Goal: Navigation & Orientation: Find specific page/section

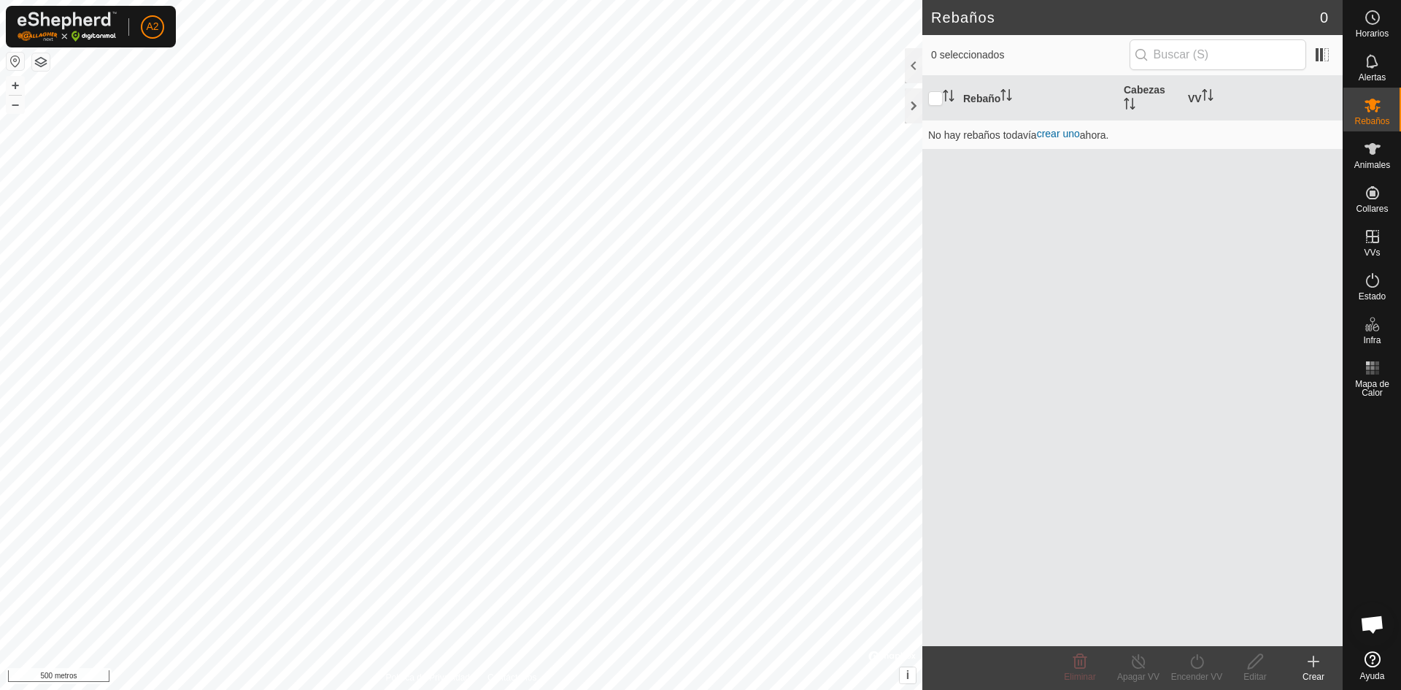
click at [1112, 339] on div "Rebaños 0 0 seleccionados Rebaño [PERSON_NAME] No hay rebaños todavía crear uno…" at bounding box center [671, 345] width 1343 height 690
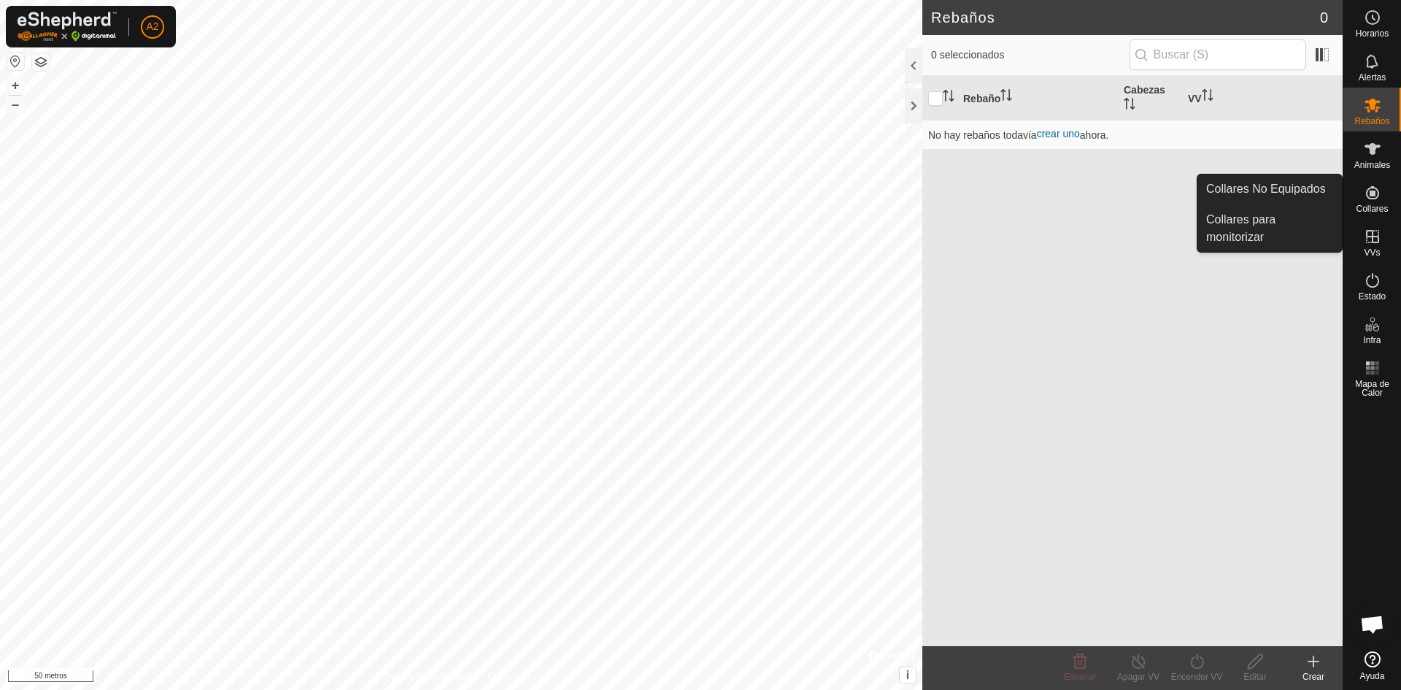
click at [1372, 188] on icon at bounding box center [1372, 192] width 13 height 13
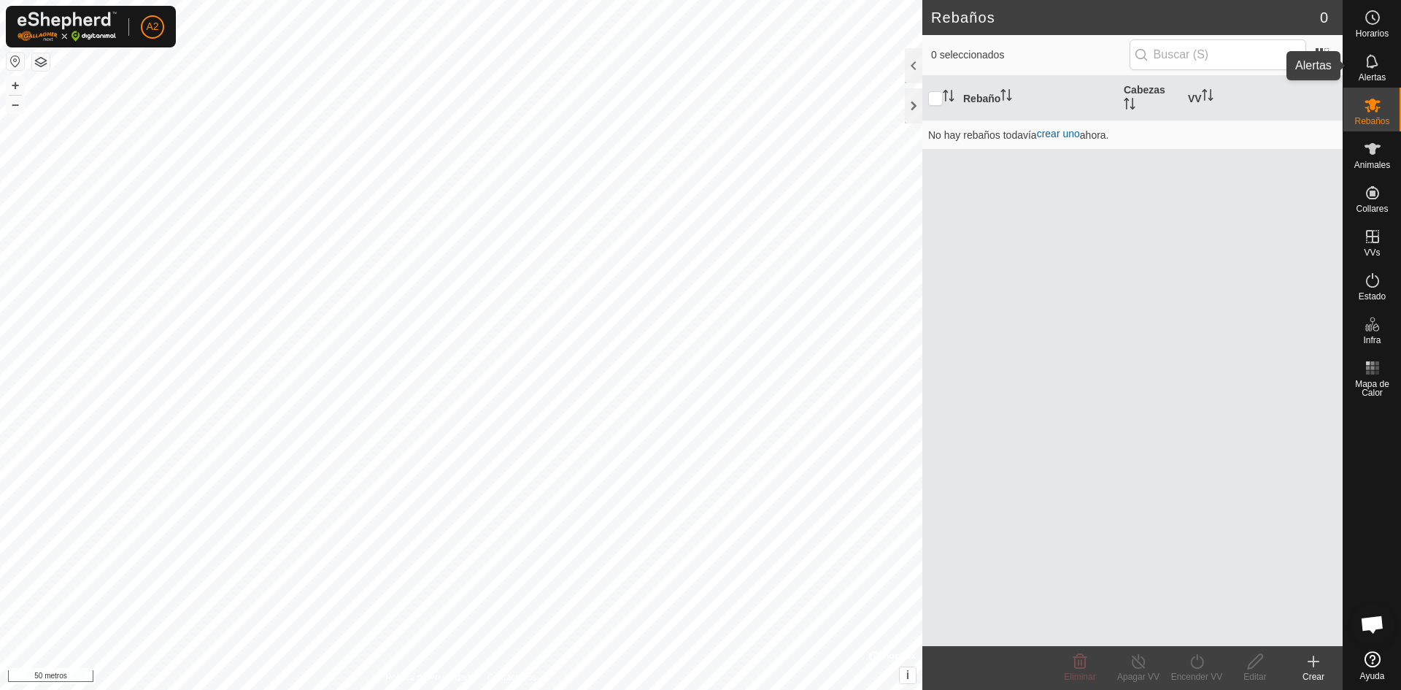
click at [1371, 59] on icon at bounding box center [1373, 62] width 18 height 18
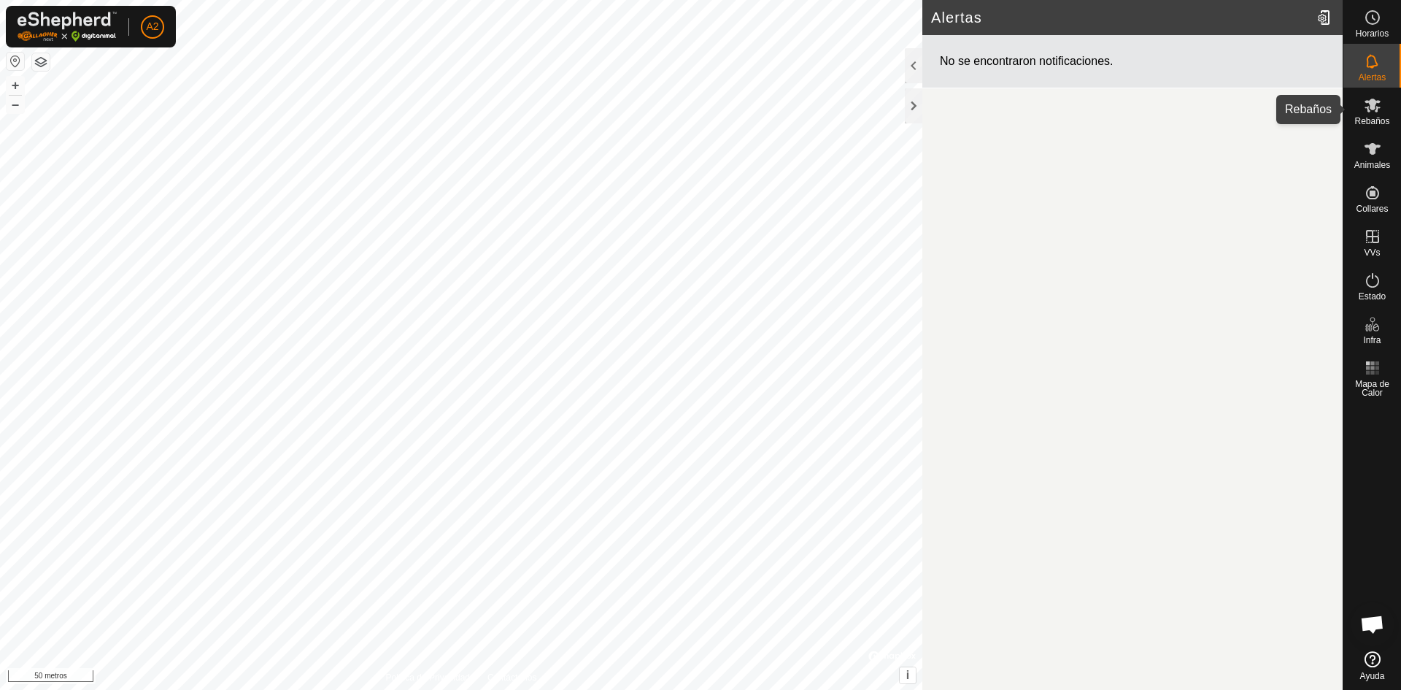
click at [1374, 102] on icon at bounding box center [1373, 106] width 16 height 14
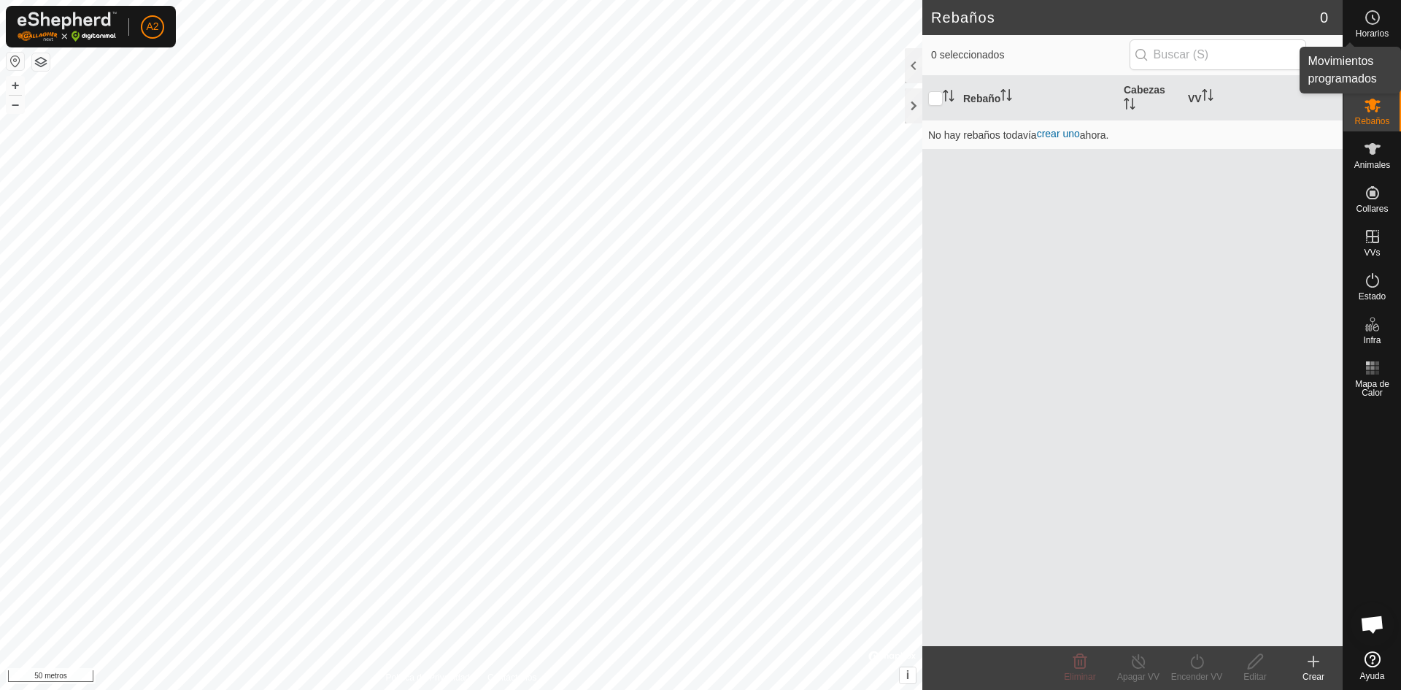
click at [1374, 11] on circle at bounding box center [1372, 17] width 13 height 13
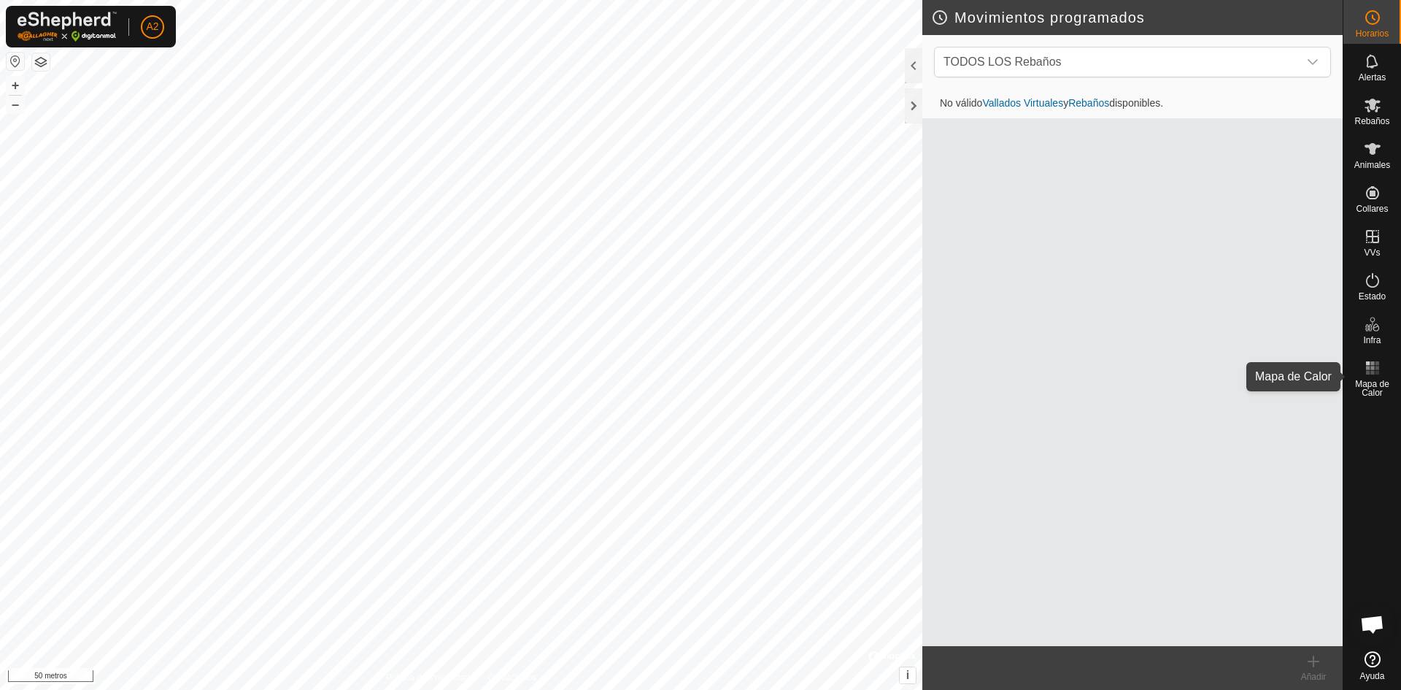
click at [1374, 390] on font "Mapa de Calor" at bounding box center [1372, 388] width 34 height 19
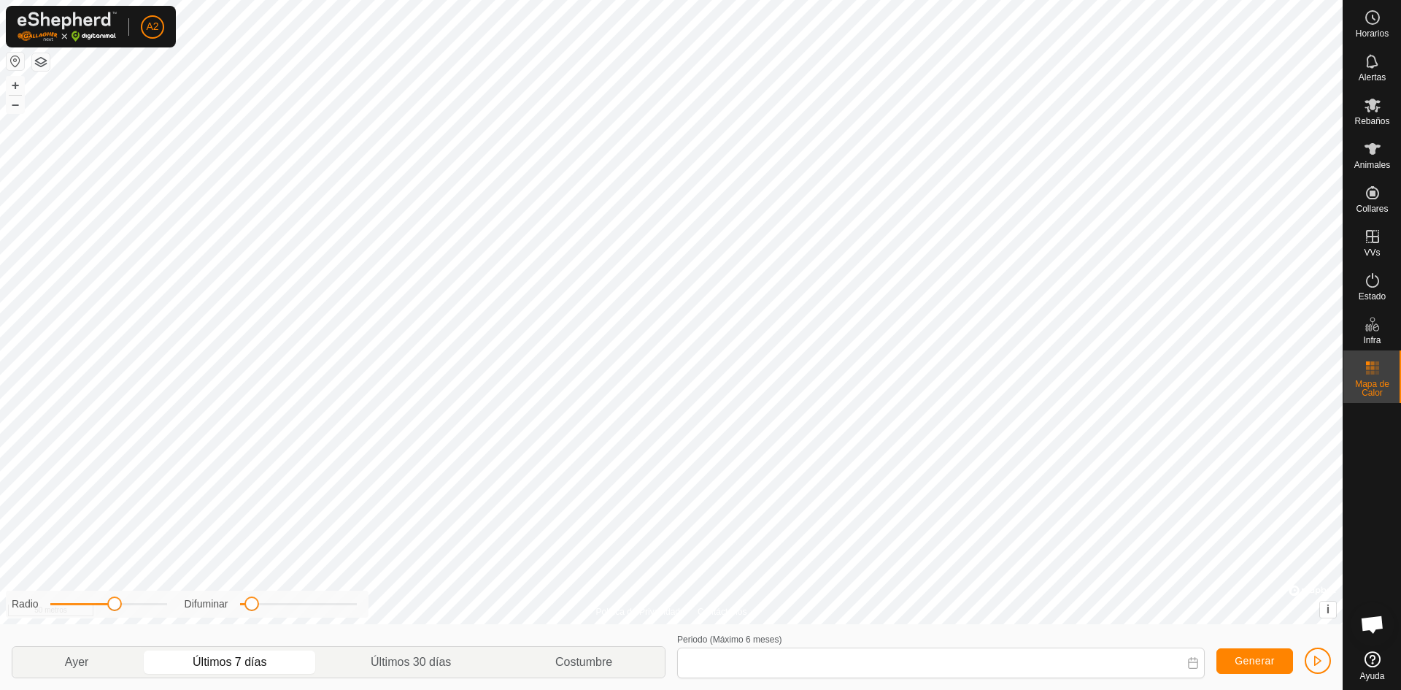
type input "[DATE] - [DATE]"
click at [1379, 22] on icon at bounding box center [1373, 18] width 18 height 18
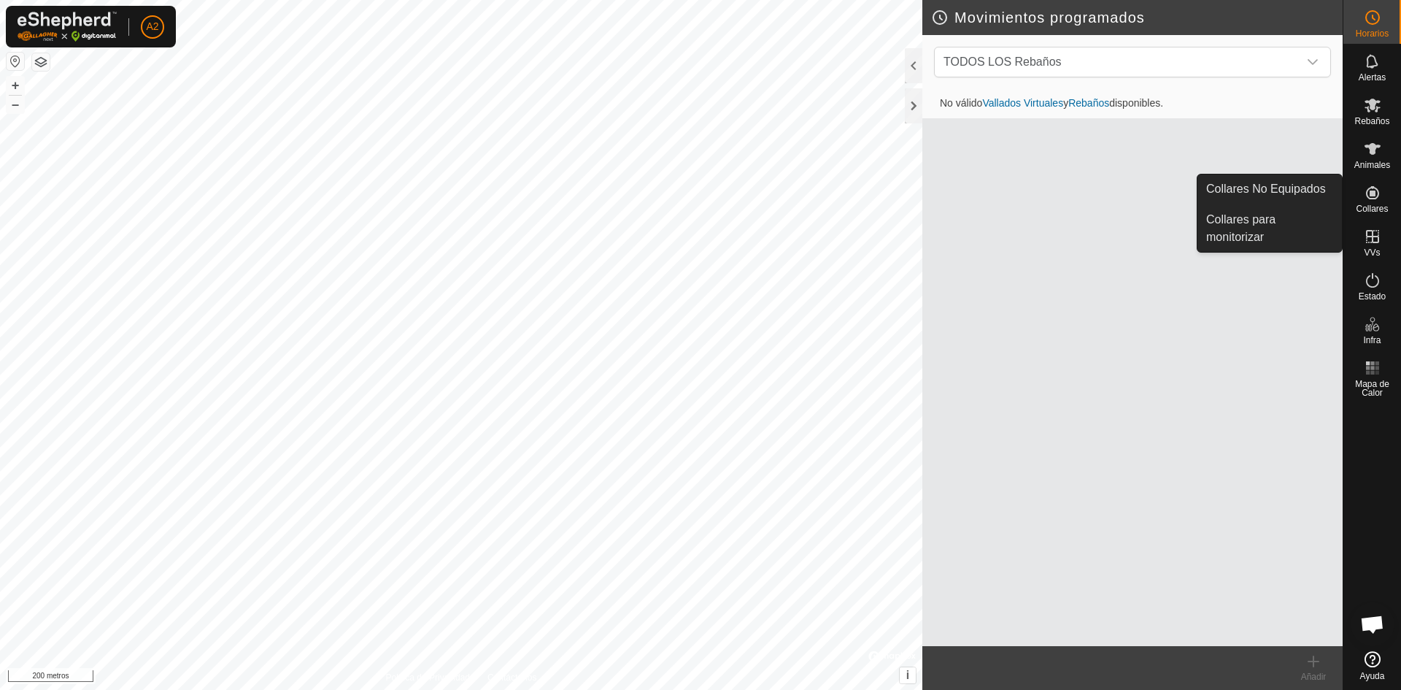
click at [1365, 206] on font "Collares" at bounding box center [1372, 209] width 32 height 10
click at [1371, 199] on icon at bounding box center [1372, 192] width 13 height 13
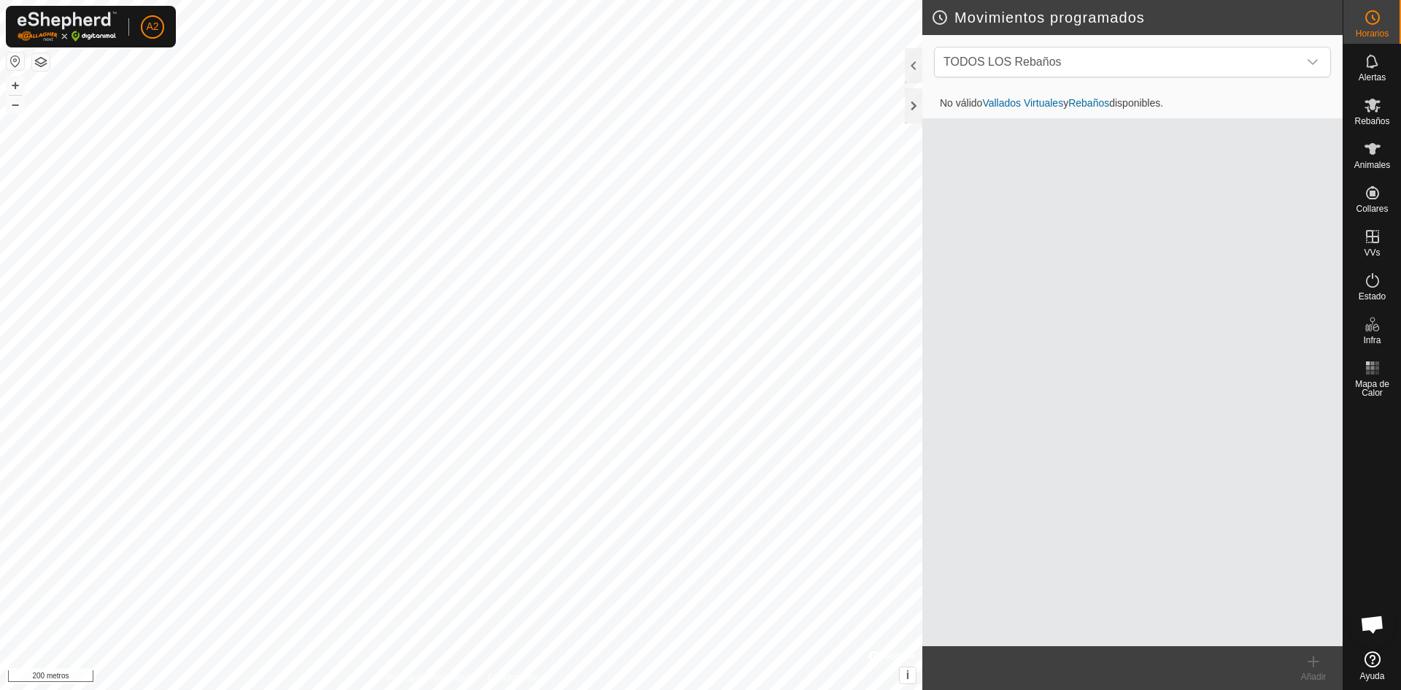
click at [36, 58] on button "button" at bounding box center [41, 62] width 18 height 18
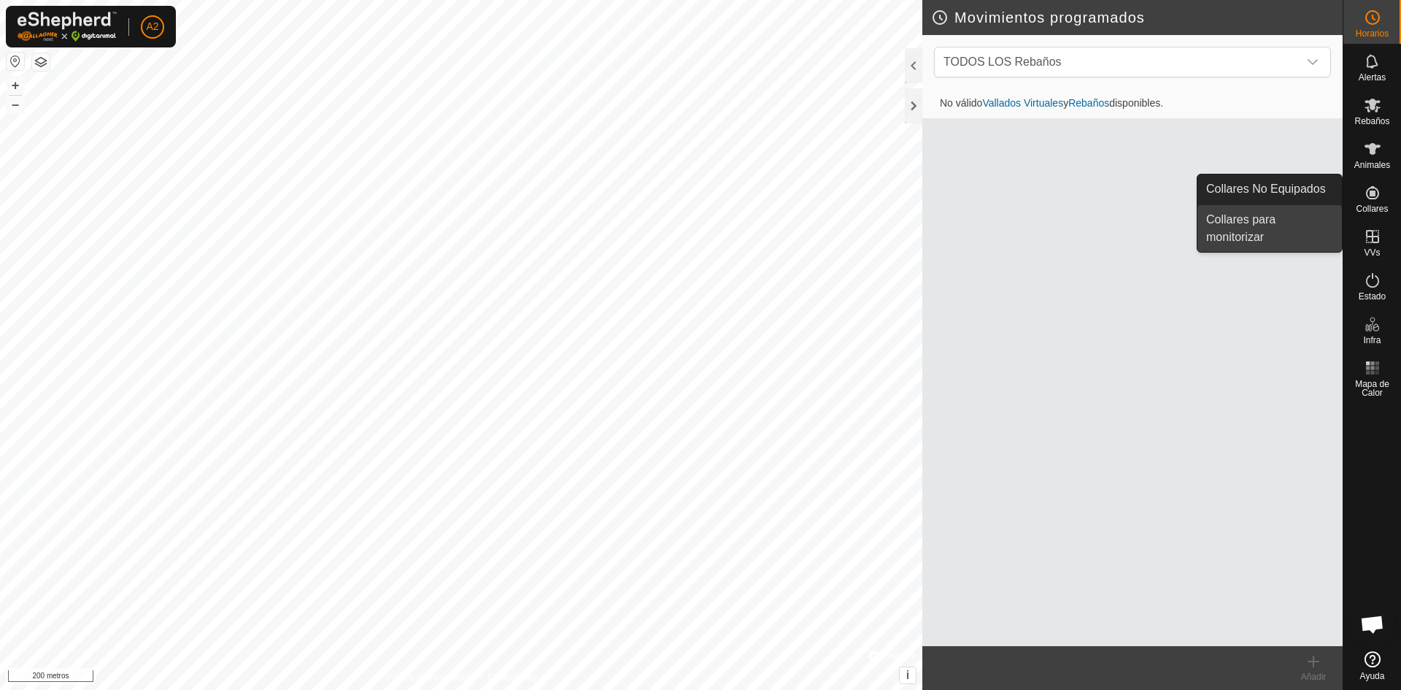
click at [1255, 234] on link "Collares para monitorizar" at bounding box center [1270, 228] width 145 height 47
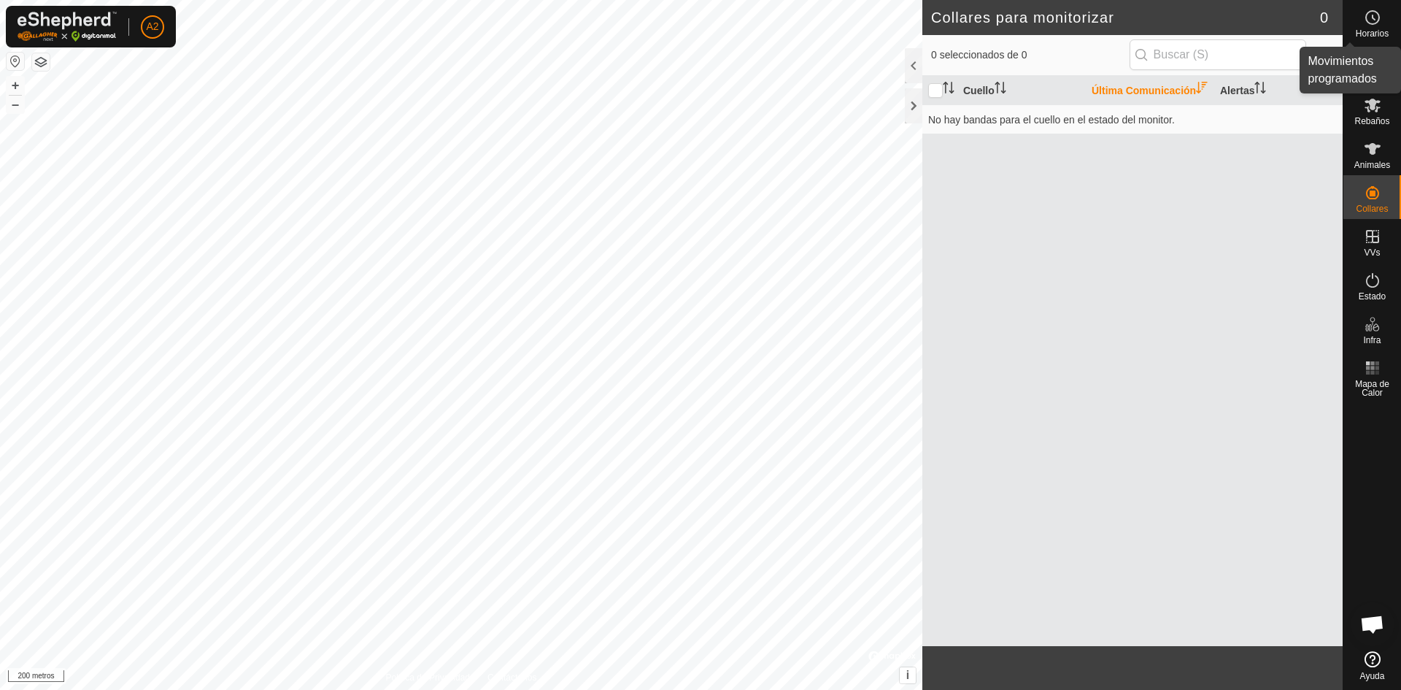
click at [1398, 24] on div "Horarios" at bounding box center [1373, 22] width 58 height 44
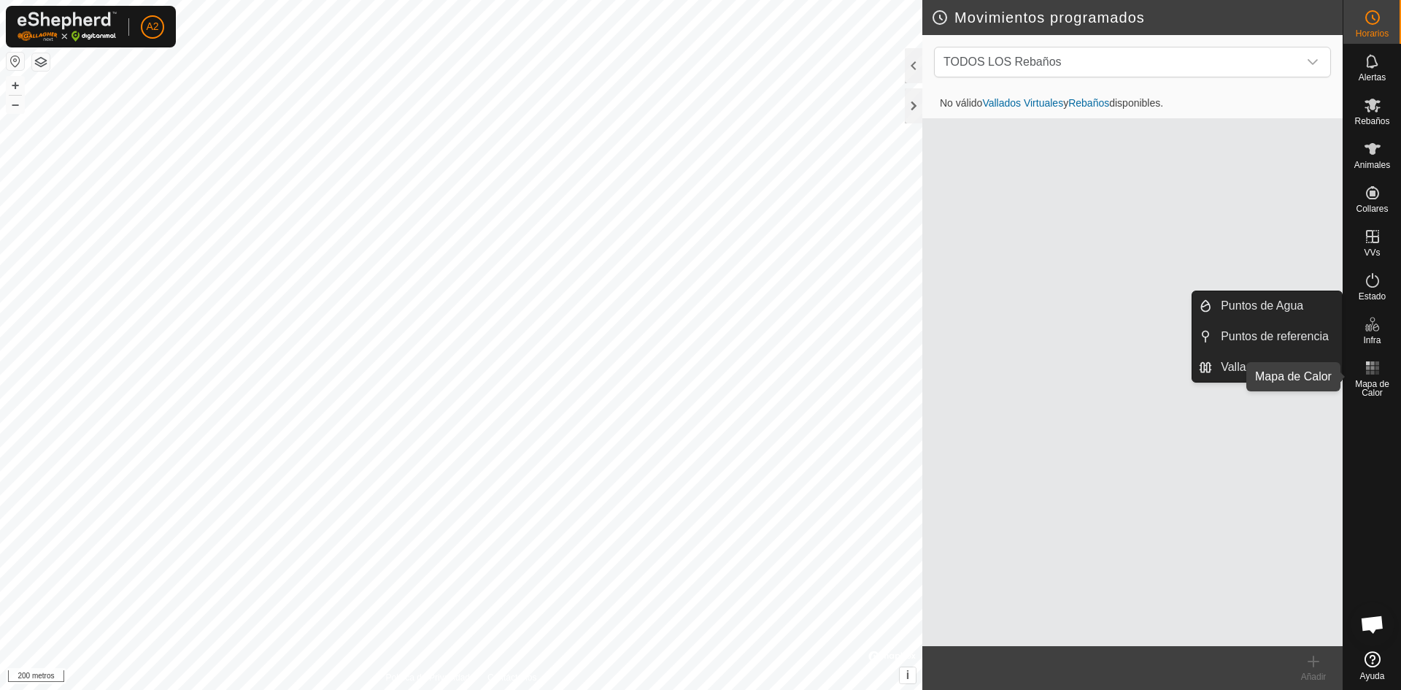
drag, startPoint x: 1387, startPoint y: 366, endPoint x: 1361, endPoint y: 384, distance: 31.0
click at [1384, 370] on div "Mapa de Calor" at bounding box center [1373, 376] width 58 height 53
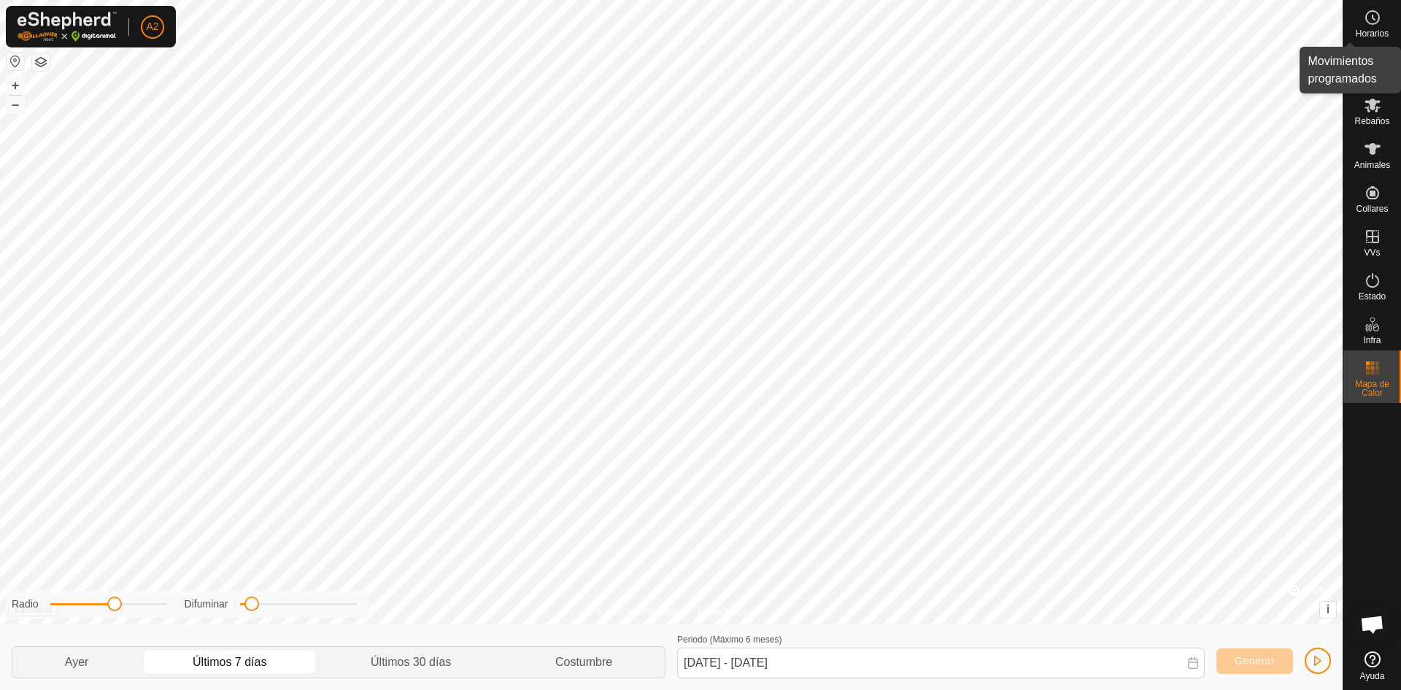
click at [1369, 17] on icon at bounding box center [1373, 18] width 18 height 18
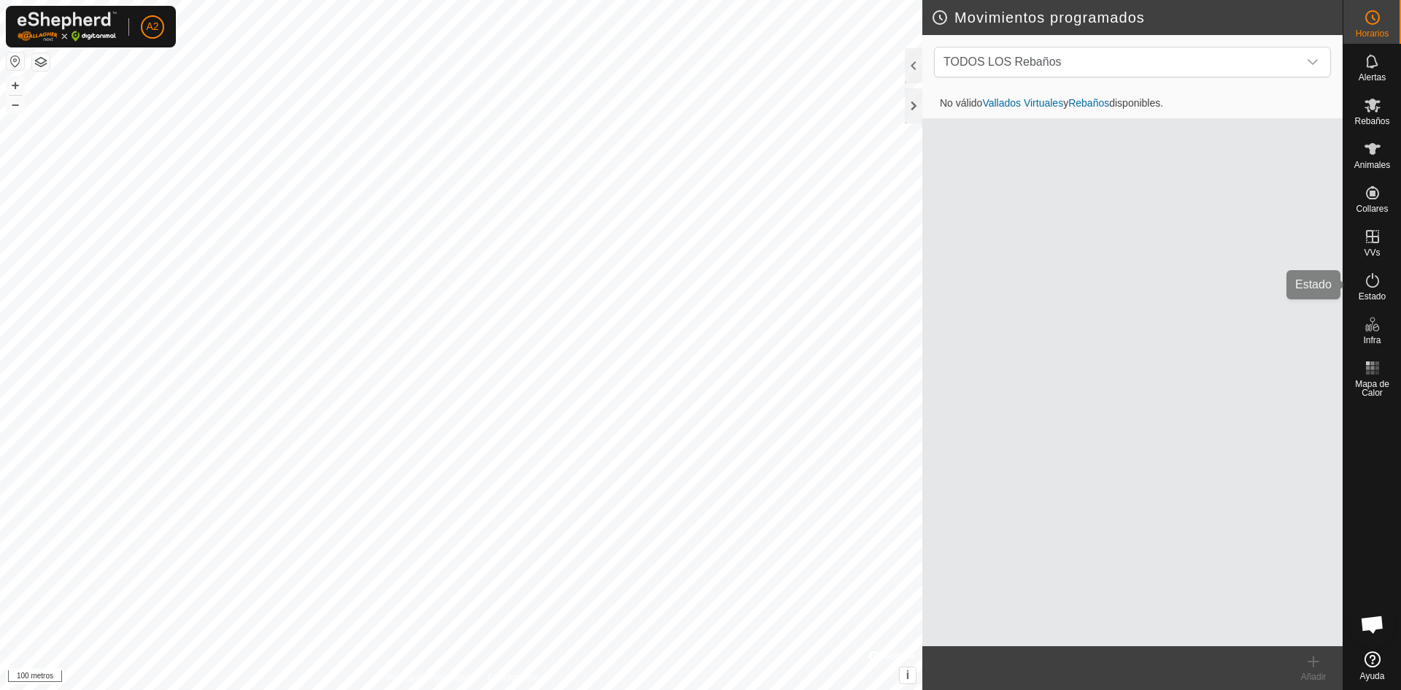
click at [1401, 294] on div "Horarios Alertas Rebaños Animales Collares VVs Estado Infra Mapa de Calor Ayuda…" at bounding box center [700, 345] width 1401 height 690
click at [1045, 0] on html "A2 Horarios Alertas Rebaños Animales Collares VVs Estado Infra Mapa de Calor Ay…" at bounding box center [700, 345] width 1401 height 690
click at [1125, 0] on html "A2 Horarios Alertas Rebaños Animales Collares VVs Estado Infra Mapa de Calor Ay…" at bounding box center [700, 345] width 1401 height 690
click at [1111, 0] on html "A2 Horarios Alertas Rebaños Animales Collares VVs Estado Infra Mapa de Calor Ay…" at bounding box center [700, 345] width 1401 height 690
click at [971, 0] on html "A2 Horarios Alertas Rebaños Animales Collares VVs Estado Infra Mapa de Calor Ay…" at bounding box center [700, 345] width 1401 height 690
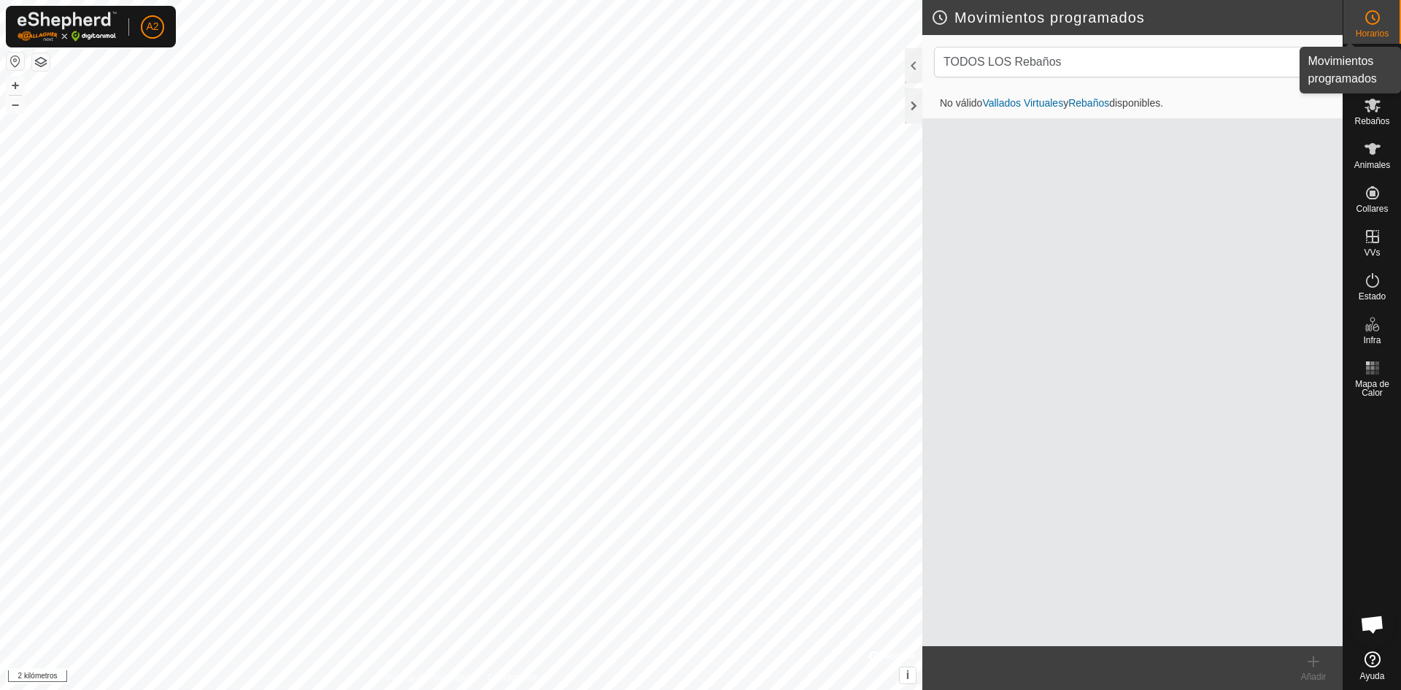
click at [1374, 28] on es-schedule-vp-svg-icon at bounding box center [1373, 17] width 26 height 23
click at [1375, 26] on es-schedule-vp-svg-icon at bounding box center [1373, 17] width 26 height 23
click at [915, 104] on div at bounding box center [914, 105] width 18 height 35
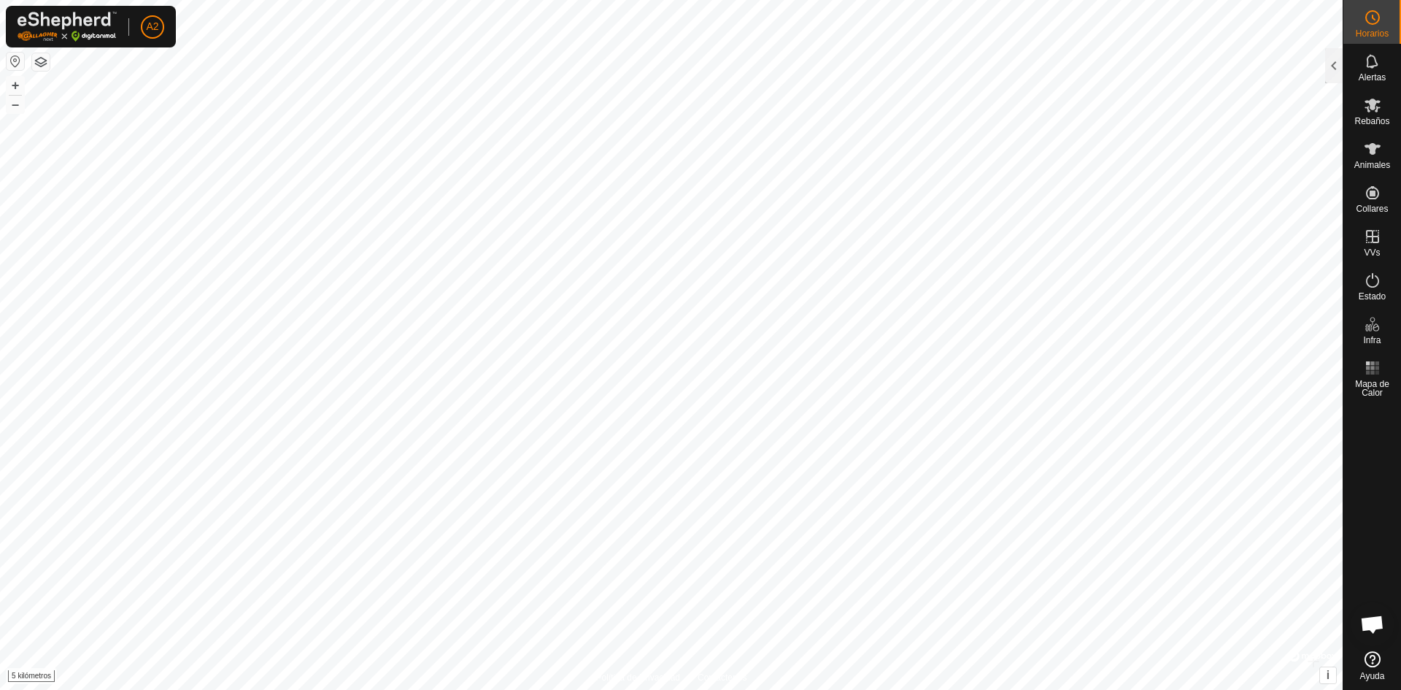
click at [9, 67] on button "button" at bounding box center [16, 62] width 18 height 18
click at [14, 59] on button "button" at bounding box center [16, 62] width 18 height 18
click at [43, 61] on button "button" at bounding box center [41, 62] width 18 height 18
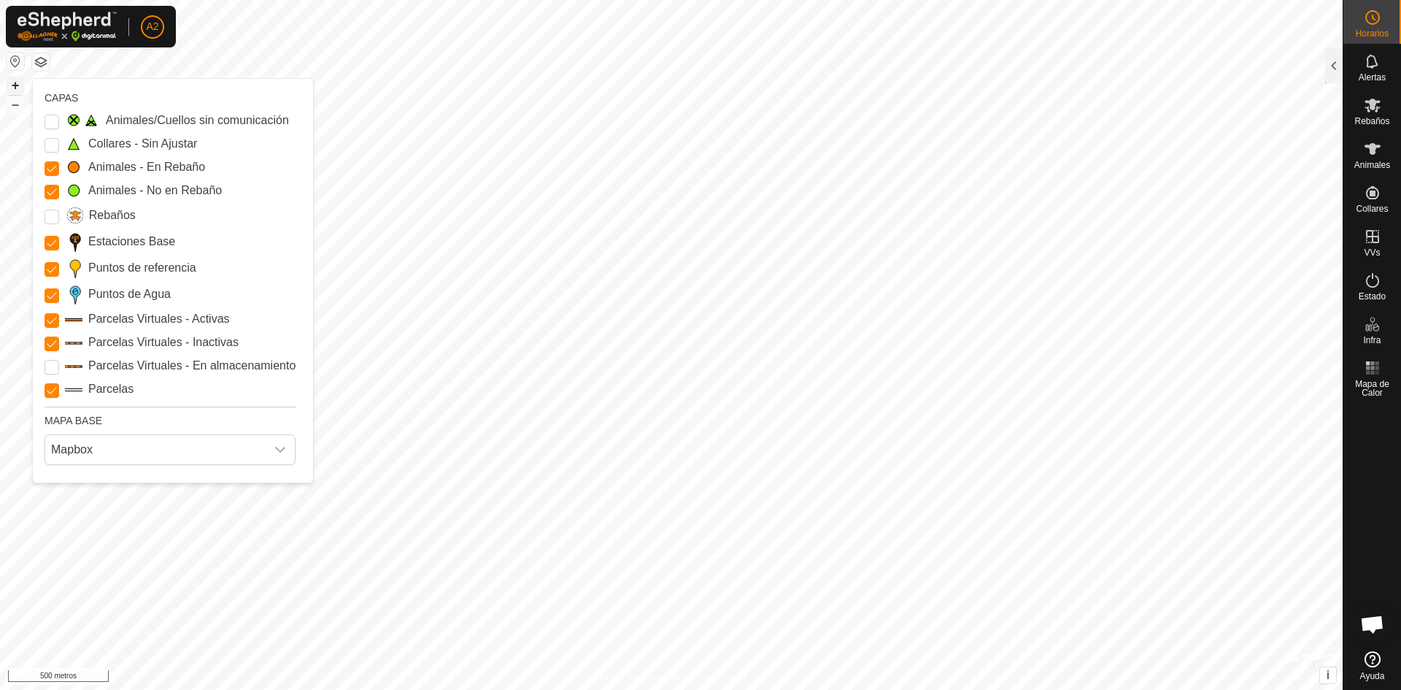
drag, startPoint x: 10, startPoint y: 70, endPoint x: 10, endPoint y: 80, distance: 9.5
click at [10, 80] on div "Política de Privacidad Contáctenos + – ⇧ i © Mapbox , © OpenStreetMap , Improve…" at bounding box center [671, 345] width 1343 height 690
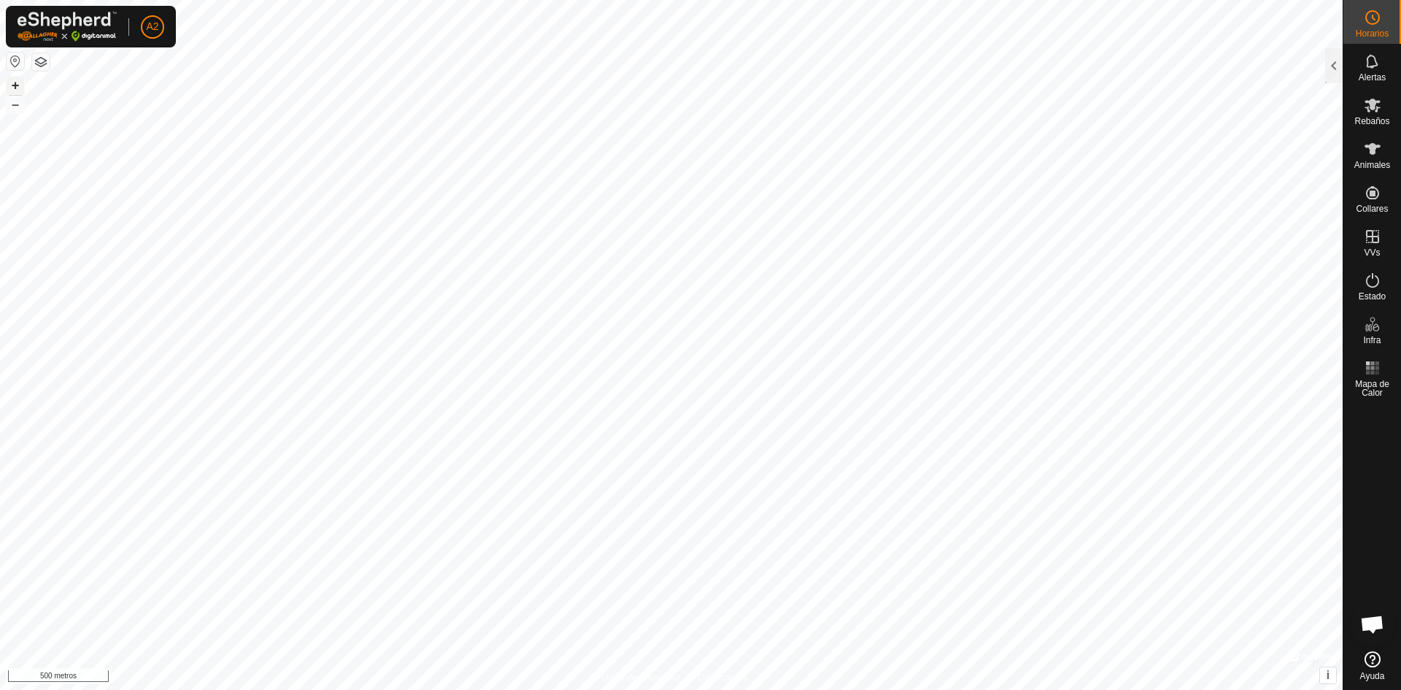
click at [14, 85] on font "+" at bounding box center [16, 84] width 8 height 15
click at [14, 104] on font "–" at bounding box center [15, 103] width 7 height 15
click at [266, 689] on html "A2 Horarios Alertas Rebaños Animales Collares VVs Estado Infra Mapa de Calor Ay…" at bounding box center [700, 345] width 1401 height 690
click at [668, 689] on html "A2 Horarios Alertas Rebaños Animales Collares VVs Estado Infra Mapa de Calor Ay…" at bounding box center [700, 345] width 1401 height 690
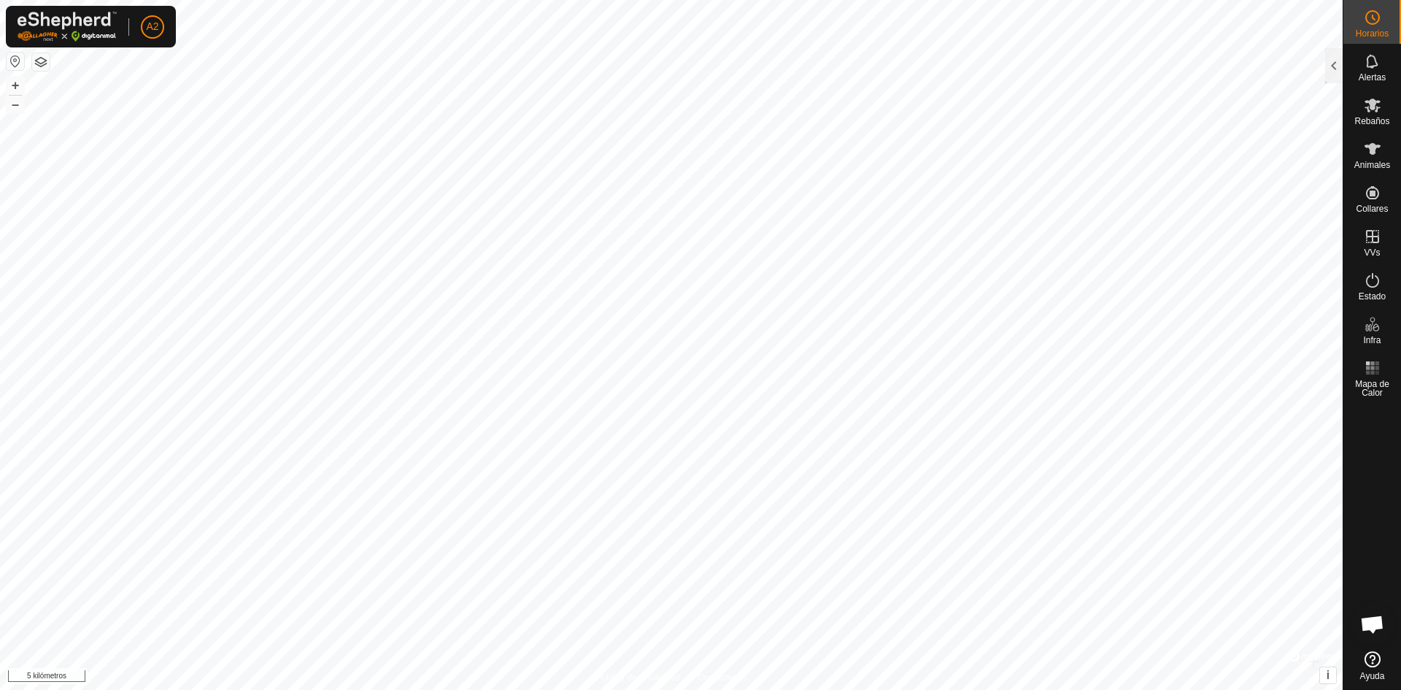
click at [287, 689] on html "A2 Horarios Alertas Rebaños Animales Collares VVs Estado Infra Mapa de Calor Ay…" at bounding box center [700, 345] width 1401 height 690
click at [0, 689] on html "A2 Horarios Alertas Rebaños Animales Collares VVs Estado Infra Mapa de Calor Ay…" at bounding box center [700, 345] width 1401 height 690
click at [9, 54] on button "button" at bounding box center [16, 62] width 18 height 18
click at [820, 0] on html "A2 Horarios Alertas Rebaños Animales Collares VVs Estado Infra Mapa de Calor Ay…" at bounding box center [700, 345] width 1401 height 690
click at [906, 0] on html "A2 Horarios Alertas Rebaños Animales Collares VVs Estado Infra Mapa de Calor Ay…" at bounding box center [700, 345] width 1401 height 690
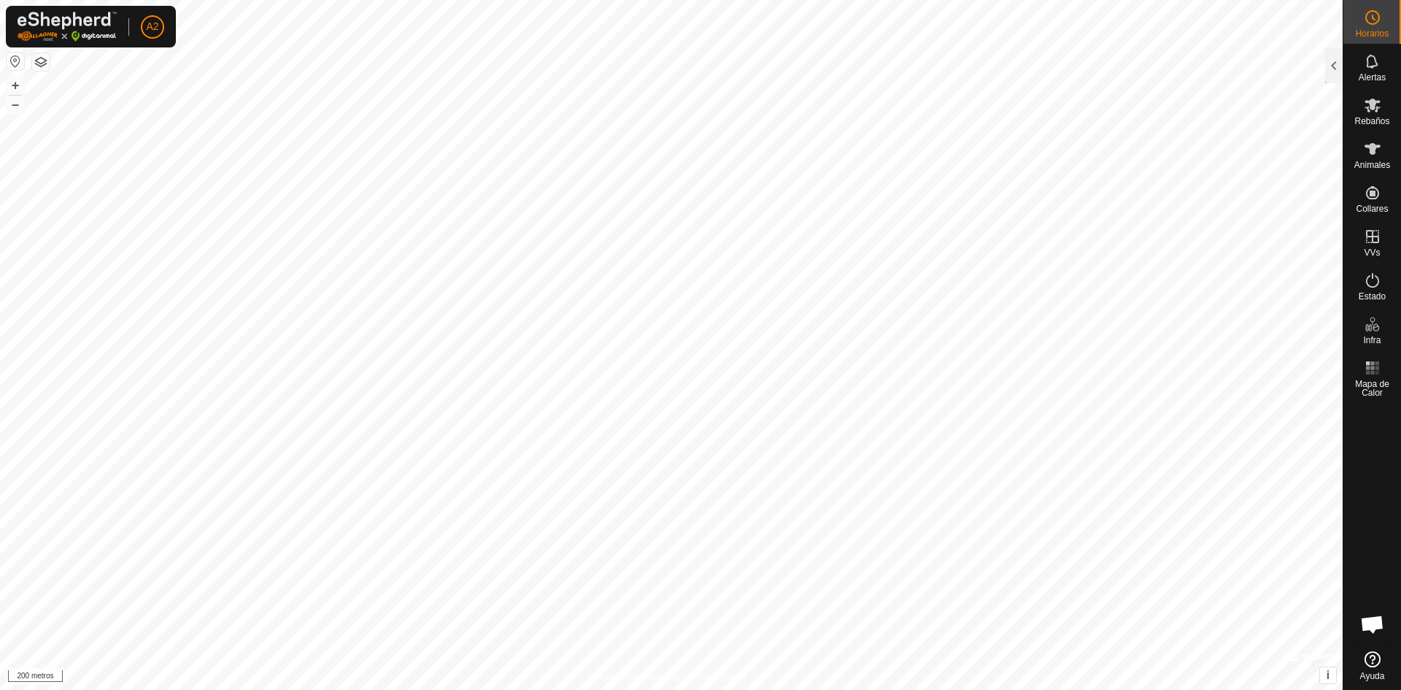
click at [969, 689] on html "A2 Horarios Alertas Rebaños Animales Collares VVs Estado Infra Mapa de Calor Ay…" at bounding box center [700, 345] width 1401 height 690
click at [498, 0] on html "A2 Horarios Alertas Rebaños Animales Collares VVs Estado Infra Mapa de Calor Ay…" at bounding box center [700, 345] width 1401 height 690
click at [923, 0] on html "A2 Horarios Alertas Rebaños Animales Collares VVs Estado Infra Mapa de Calor Ay…" at bounding box center [700, 345] width 1401 height 690
